Goal: Transaction & Acquisition: Purchase product/service

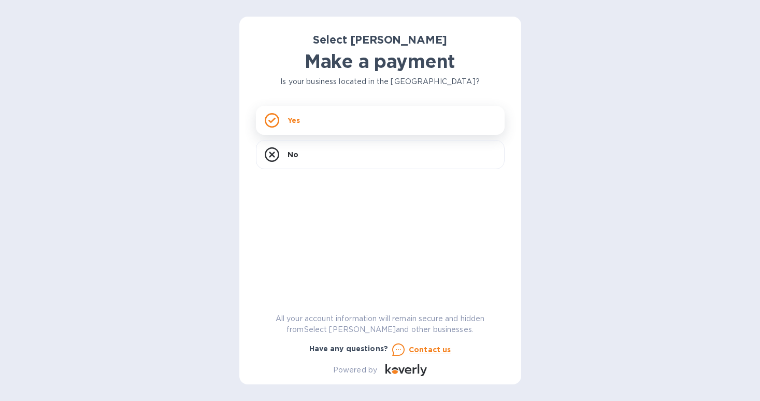
click at [338, 127] on div "Yes" at bounding box center [380, 120] width 249 height 29
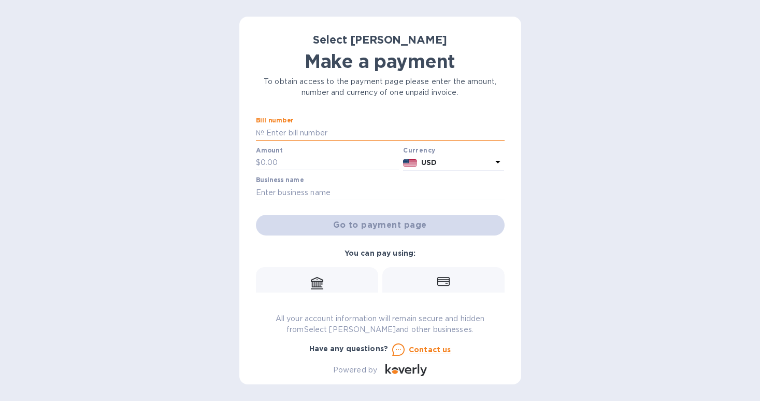
click at [298, 135] on input "text" at bounding box center [384, 133] width 240 height 16
paste input "262666"
type input "SS-262666"
type input "129.52"
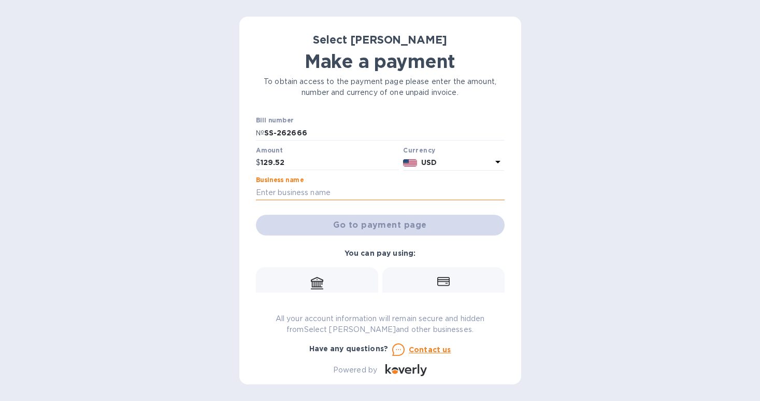
click at [304, 190] on input "text" at bounding box center [380, 192] width 249 height 16
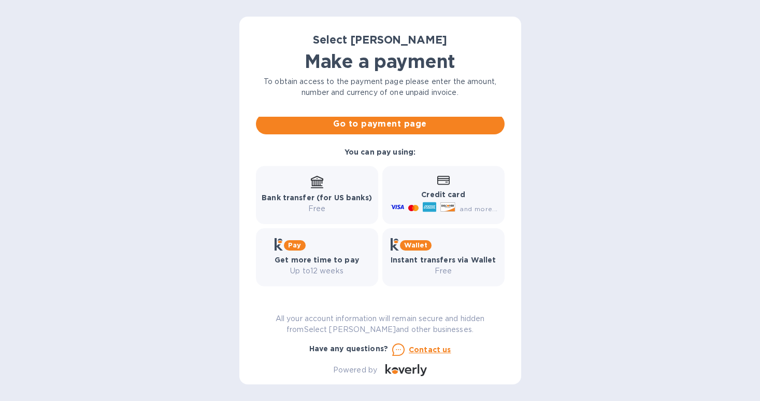
scroll to position [101, 0]
type input "Purslane"
click at [338, 178] on div "Bank transfer (for US banks) Free" at bounding box center [317, 195] width 110 height 38
click at [460, 201] on div "and more..." at bounding box center [445, 208] width 113 height 17
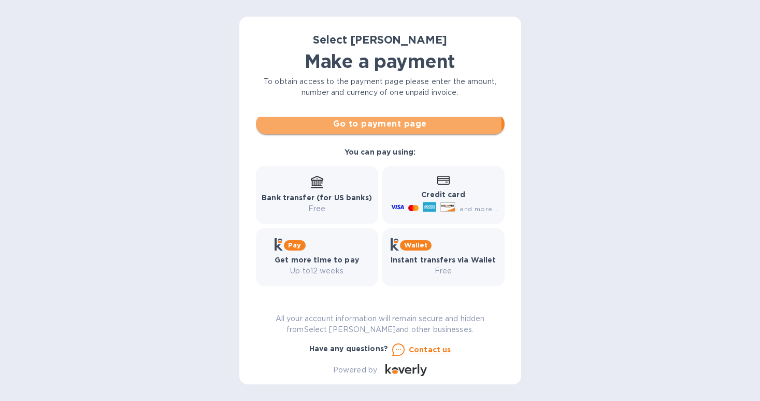
click at [357, 127] on span "Go to payment page" at bounding box center [380, 124] width 232 height 12
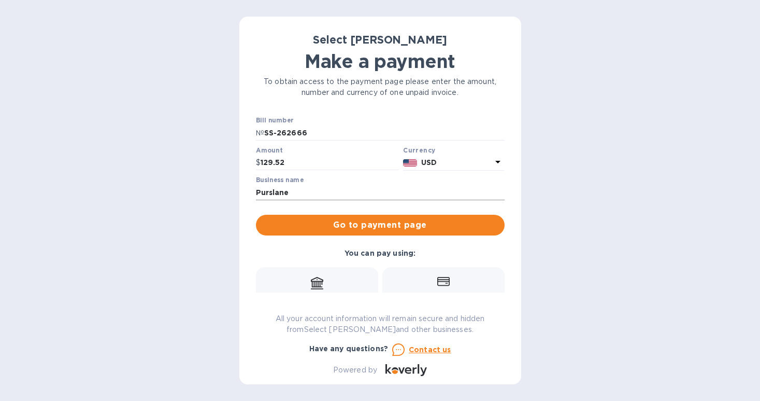
scroll to position [-2, 0]
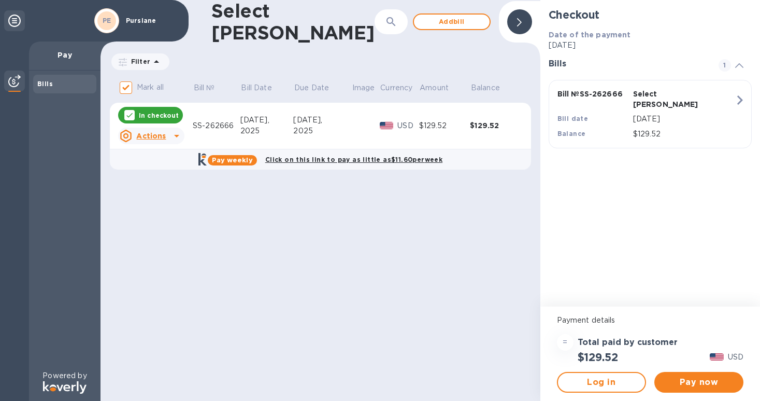
click at [155, 132] on u "Actions" at bounding box center [151, 136] width 30 height 8
click at [168, 178] on b "Open bill" at bounding box center [164, 175] width 35 height 8
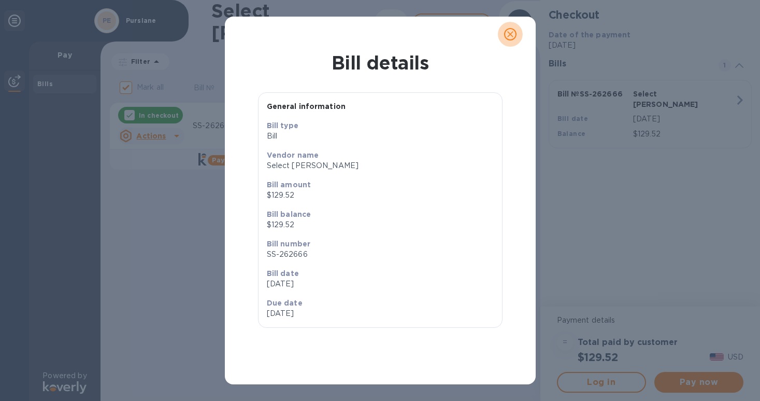
click at [512, 35] on icon "close" at bounding box center [510, 34] width 10 height 10
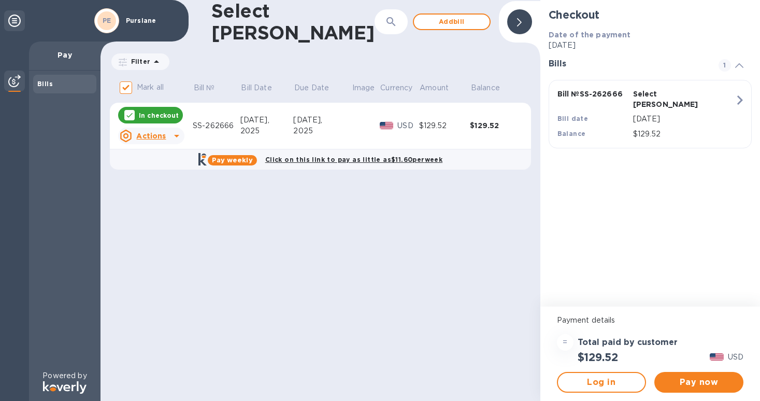
click at [711, 97] on div "Bill № SS-262666 Select [PERSON_NAME] date [DATE] Balance $129.52" at bounding box center [648, 113] width 194 height 63
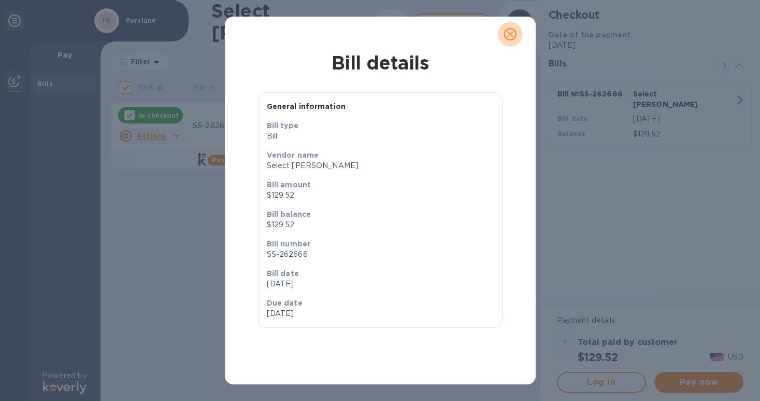
click at [511, 38] on icon "close" at bounding box center [510, 34] width 10 height 10
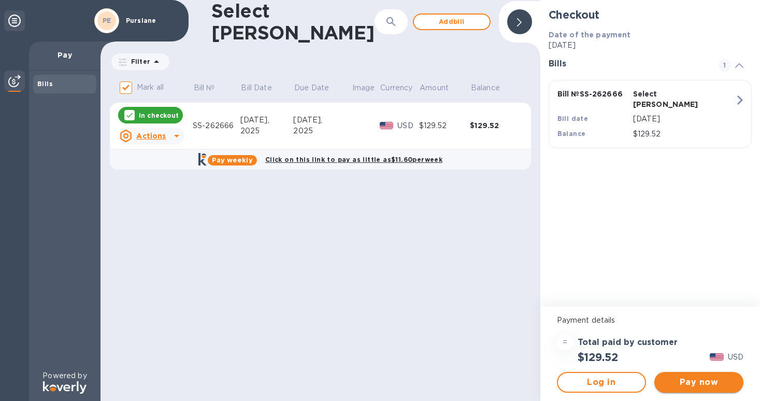
click at [680, 385] on span "Pay now" at bounding box center [699, 382] width 73 height 12
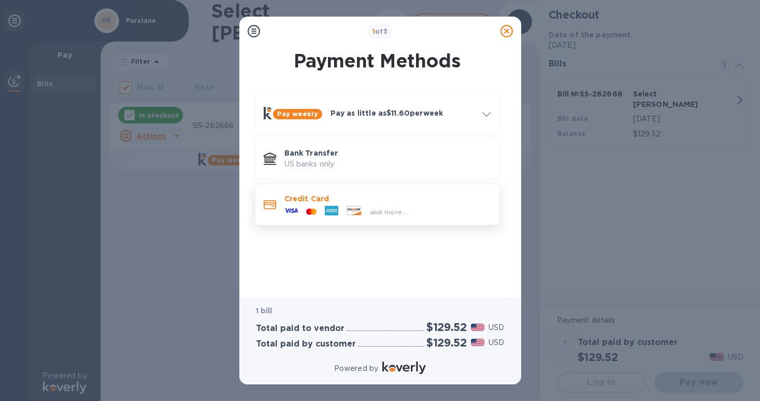
click at [364, 204] on div "and more..." at bounding box center [346, 212] width 132 height 16
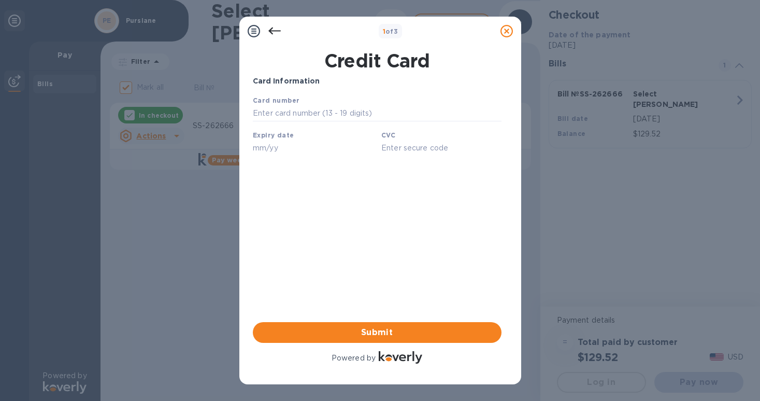
click at [274, 28] on icon at bounding box center [274, 31] width 12 height 12
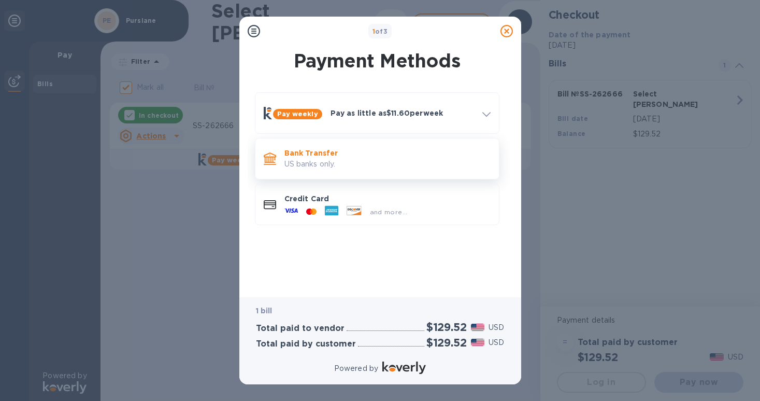
click at [337, 163] on p "US banks only." at bounding box center [387, 164] width 206 height 11
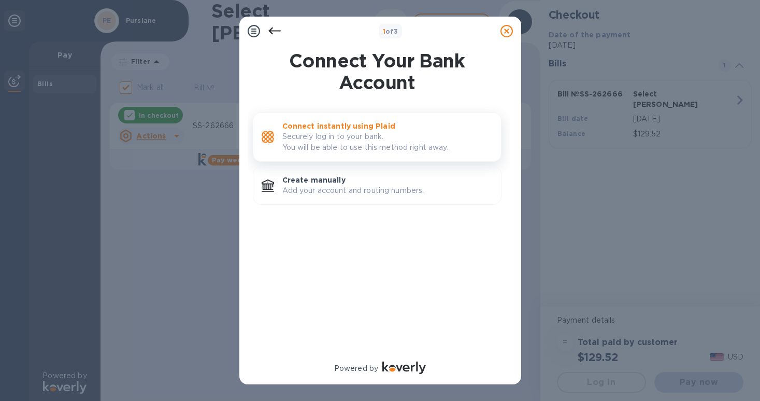
click at [331, 136] on p "Securely log in to your bank. You will be able to use this method right away." at bounding box center [387, 142] width 210 height 22
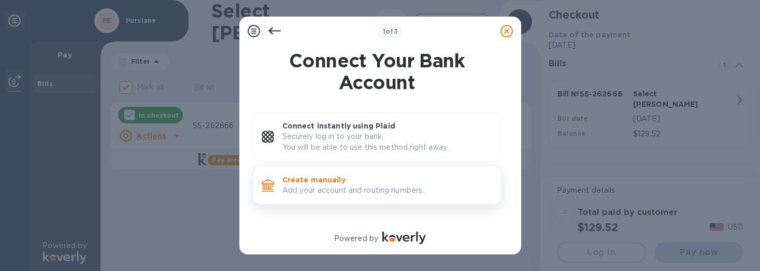
click at [363, 191] on p "Add your account and routing numbers." at bounding box center [387, 190] width 210 height 11
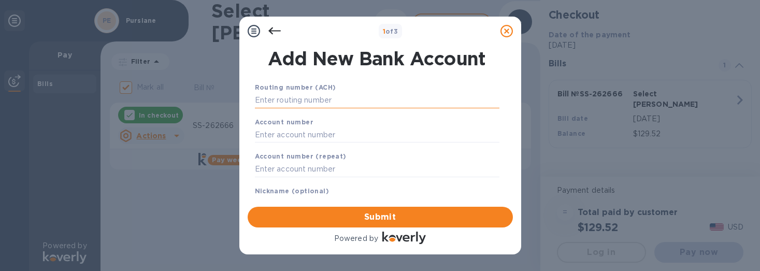
click at [315, 101] on input "text" at bounding box center [377, 101] width 245 height 16
click at [498, 30] on div at bounding box center [506, 31] width 21 height 21
